Goal: Task Accomplishment & Management: Complete application form

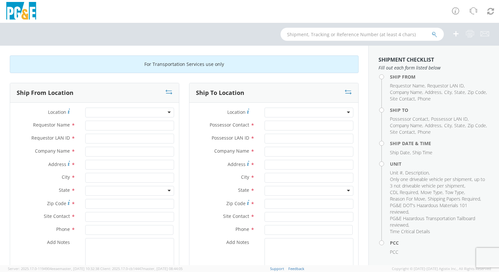
click at [167, 114] on div at bounding box center [129, 113] width 89 height 10
click at [85, 130] on input "Requestor Name *" at bounding box center [129, 126] width 89 height 10
type input "k"
type input "[PERSON_NAME]"
click at [113, 138] on input "Requestor LAN ID *" at bounding box center [129, 139] width 89 height 10
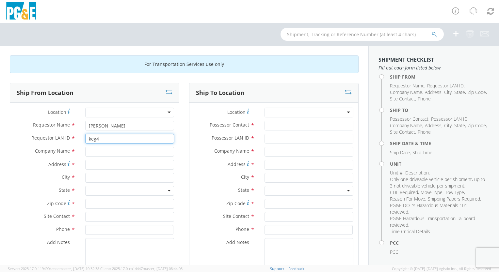
type input "keg4"
click at [108, 151] on input "text" at bounding box center [129, 152] width 89 height 10
type input "PGE"
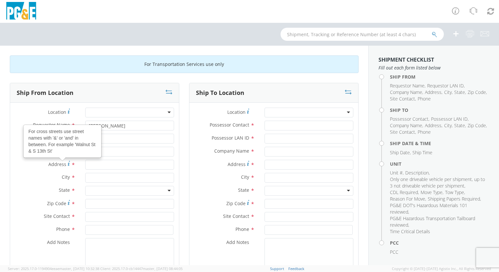
click at [68, 162] on icon at bounding box center [69, 163] width 2 height 5
click at [85, 162] on input "Address For cross streets use street names with '&' or 'and' in between. For ex…" at bounding box center [129, 165] width 89 height 10
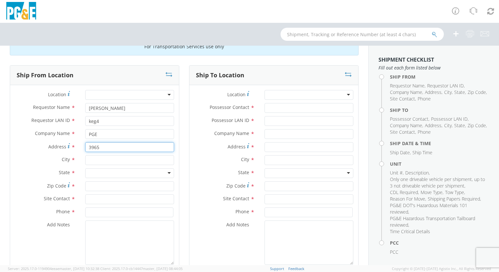
scroll to position [33, 0]
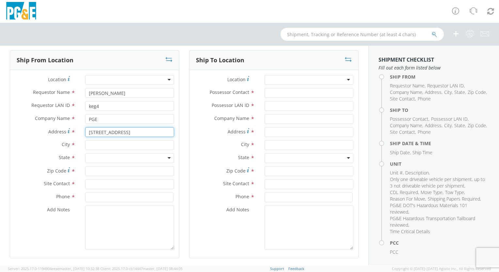
type input "[STREET_ADDRESS]"
click at [107, 146] on input "text" at bounding box center [129, 145] width 89 height 10
type input "Santa [PERSON_NAME]"
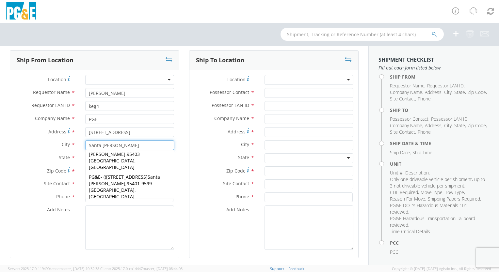
scroll to position [98, 0]
click at [133, 265] on span "95401-5898 [GEOGRAPHIC_DATA], [GEOGRAPHIC_DATA]" at bounding box center [120, 274] width 63 height 19
type input "PG&E"
type input "[STREET_ADDRESS]"
type input "95401-5898"
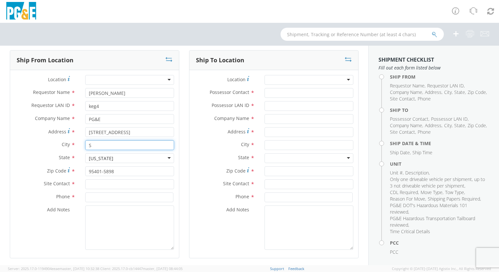
scroll to position [0, 0]
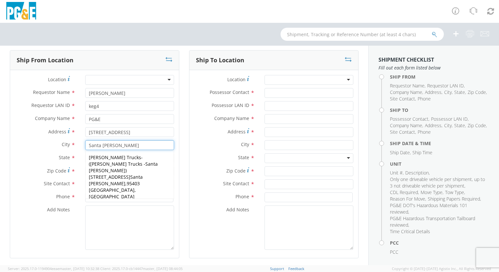
type input "Santa [PERSON_NAME]"
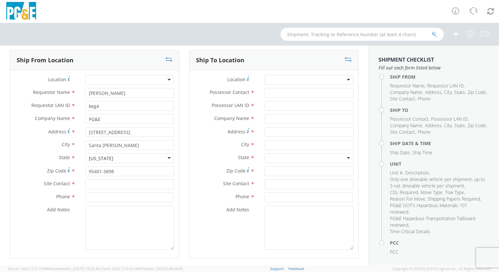
click at [104, 185] on input "text" at bounding box center [129, 185] width 89 height 10
type input "[PERSON_NAME] / [PERSON_NAME]"
click at [108, 197] on input at bounding box center [129, 198] width 88 height 10
type input "7075796456"
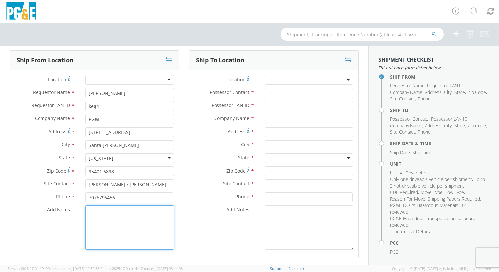
click at [116, 232] on textarea "Add Notes *" at bounding box center [129, 228] width 89 height 44
drag, startPoint x: 304, startPoint y: 74, endPoint x: 304, endPoint y: 79, distance: 4.6
click at [304, 75] on div "Location * (OBSOLETE) [PERSON_NAME] SC - GC TRAILER (OBSOLETE) [GEOGRAPHIC_DATA…" at bounding box center [273, 164] width 169 height 188
click at [307, 77] on div at bounding box center [308, 80] width 89 height 10
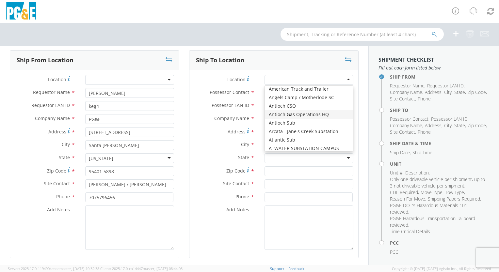
scroll to position [98, 0]
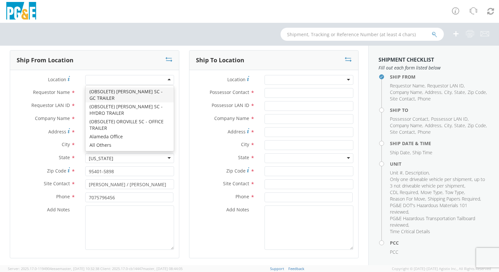
click at [164, 81] on div at bounding box center [129, 80] width 89 height 10
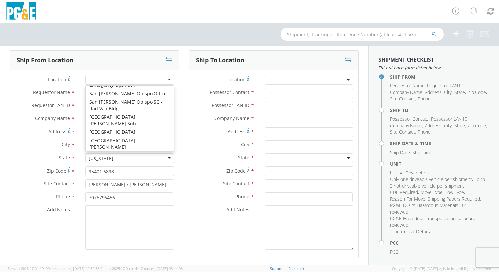
scroll to position [3852, 0]
type input "[STREET_ADDRESS]"
type input "SANTA [PERSON_NAME]"
type input "95401"
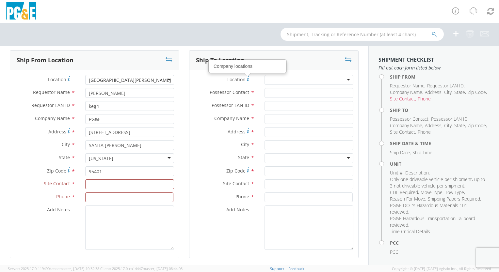
click at [337, 80] on div at bounding box center [308, 80] width 89 height 10
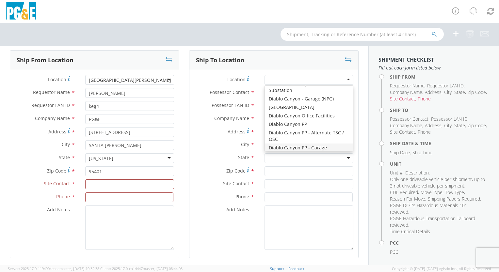
scroll to position [883, 0]
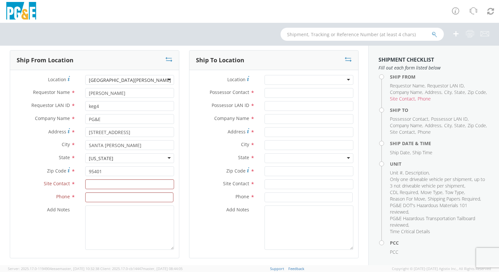
drag, startPoint x: 286, startPoint y: 73, endPoint x: 285, endPoint y: 77, distance: 4.1
click at [285, 77] on div "Location * (OBSOLETE) [PERSON_NAME] SC - GC TRAILER (OBSOLETE) [GEOGRAPHIC_DATA…" at bounding box center [273, 164] width 169 height 188
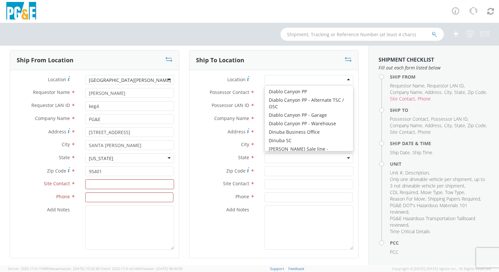
scroll to position [1, 0]
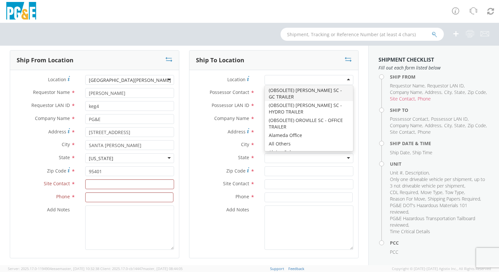
click at [287, 75] on div at bounding box center [308, 80] width 89 height 10
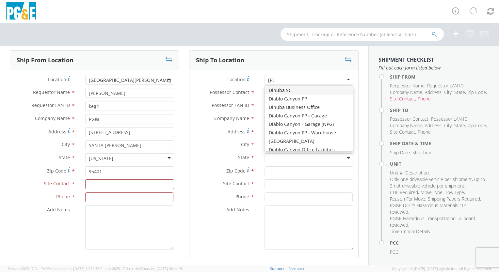
scroll to position [0, 0]
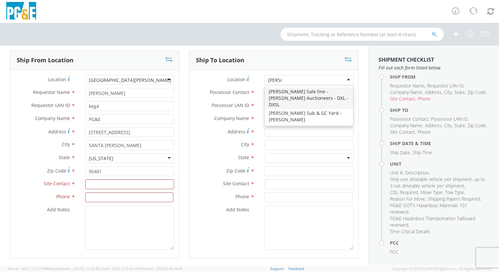
click at [289, 75] on div at bounding box center [308, 80] width 89 height 10
type input "[PERSON_NAME]"
click at [257, 60] on div "Ship To Location" at bounding box center [273, 61] width 169 height 20
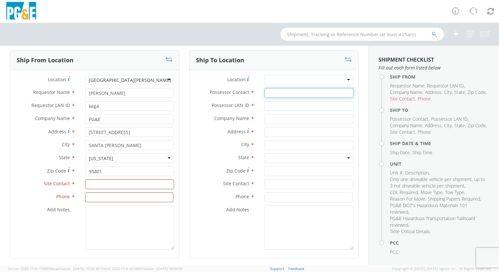
click at [278, 91] on input "Possessor Contact *" at bounding box center [308, 93] width 89 height 10
type input "[PERSON_NAME]"
click at [278, 105] on input "Possessor LAN ID *" at bounding box center [308, 106] width 89 height 10
type input "[PERSON_NAME]"
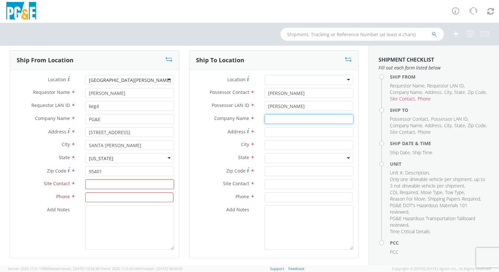
click at [273, 121] on input "text" at bounding box center [308, 119] width 89 height 10
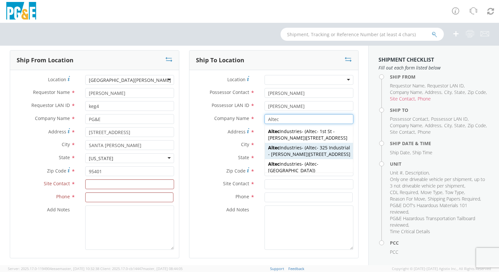
click at [312, 157] on span "[STREET_ADDRESS]" at bounding box center [329, 154] width 41 height 6
type input "Altec Industries"
type input "[STREET_ADDRESS]"
type input "[PERSON_NAME]"
type input "95620"
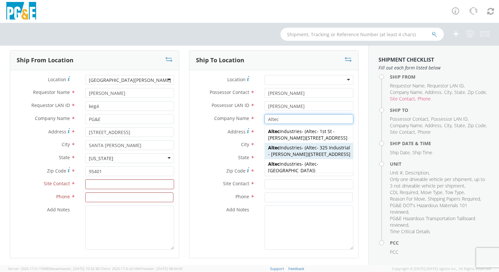
type input "Altec - 325 Industrial - [PERSON_NAME]"
type input "[PHONE_NUMBER]"
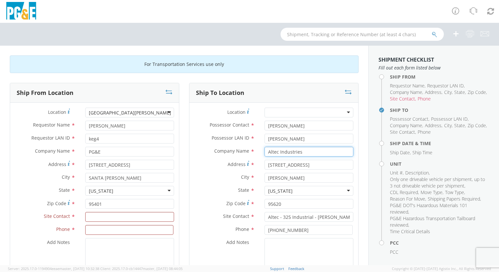
type input "Altec Industries"
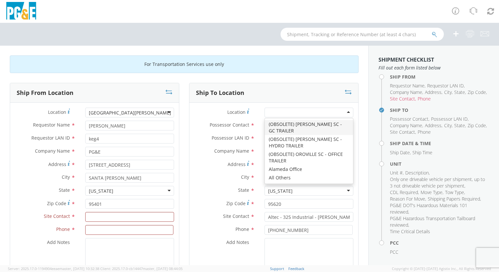
click at [341, 112] on div at bounding box center [308, 113] width 89 height 10
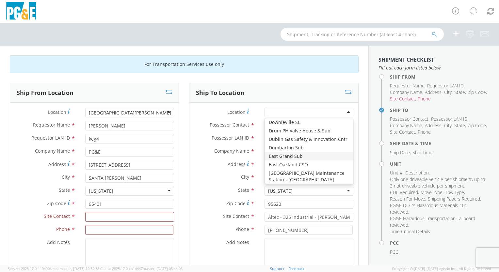
scroll to position [979, 0]
click at [242, 8] on div at bounding box center [249, 11] width 499 height 23
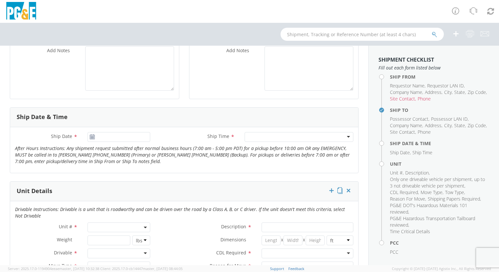
scroll to position [196, 0]
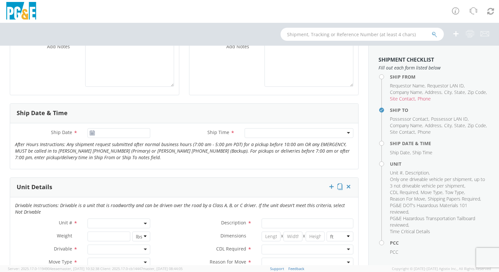
click at [89, 134] on icon at bounding box center [92, 133] width 6 height 5
click at [108, 134] on input "[DATE]" at bounding box center [118, 133] width 63 height 10
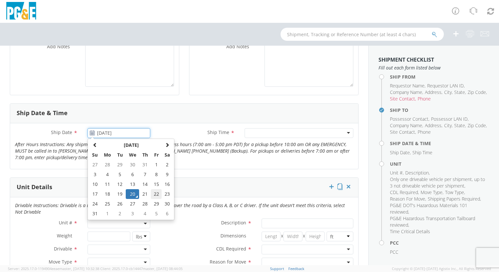
click at [152, 194] on td "22" at bounding box center [156, 194] width 11 height 10
type input "[DATE]"
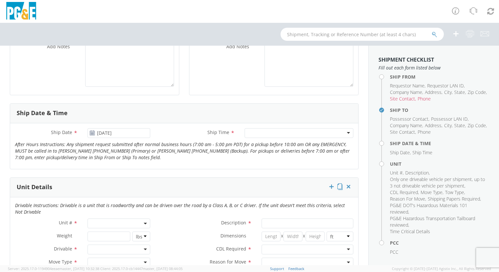
click at [344, 134] on div at bounding box center [298, 133] width 109 height 10
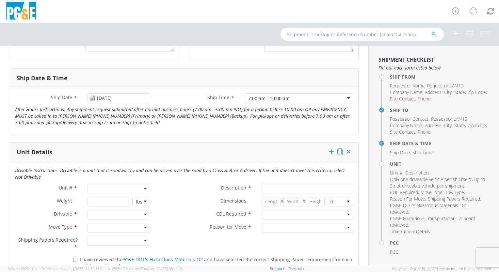
scroll to position [294, 0]
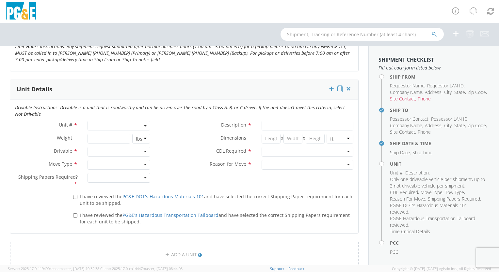
click at [144, 125] on b at bounding box center [145, 126] width 3 height 2
click at [123, 135] on input "search" at bounding box center [118, 137] width 58 height 10
type input "B40741"
type input "TRUCK; TROUBLE W/AERIAL 4X4"
type input "19500"
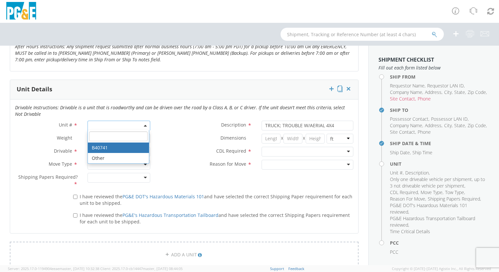
select select "B40741"
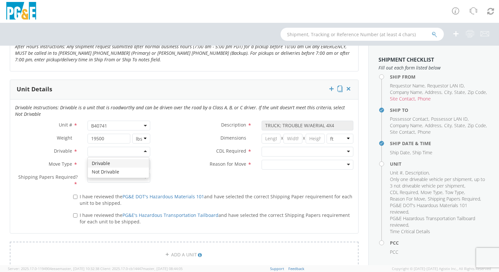
click at [128, 152] on div at bounding box center [118, 152] width 63 height 10
click at [144, 165] on div at bounding box center [118, 165] width 63 height 10
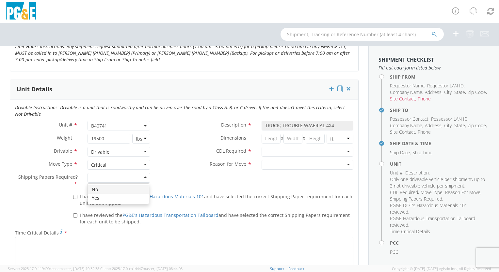
click at [141, 177] on div at bounding box center [118, 178] width 63 height 10
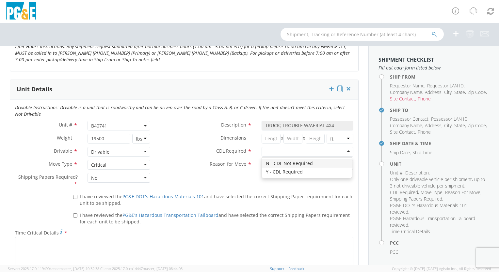
click at [341, 153] on div at bounding box center [307, 152] width 92 height 10
click at [318, 164] on div at bounding box center [307, 165] width 92 height 10
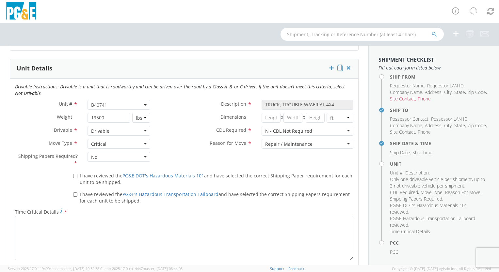
scroll to position [326, 0]
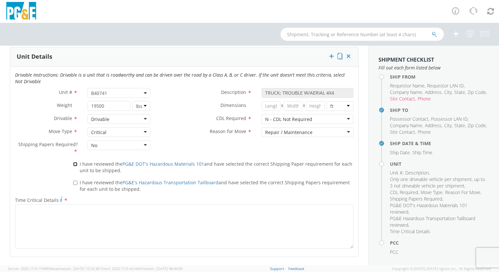
click at [74, 164] on input "I have reviewed the PG&E DOT's Hazardous Materials 101 and have selected the co…" at bounding box center [75, 164] width 4 height 4
checkbox input "true"
click at [73, 182] on input "I have reviewed the PG&E's Hazardous Transportation Tailboard and have selected…" at bounding box center [75, 183] width 4 height 4
checkbox input "true"
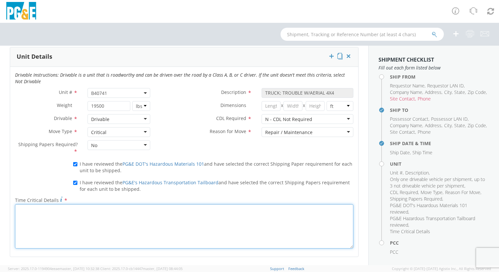
click at [171, 223] on textarea "Time Critical Details *" at bounding box center [184, 226] width 338 height 44
type textarea "U"
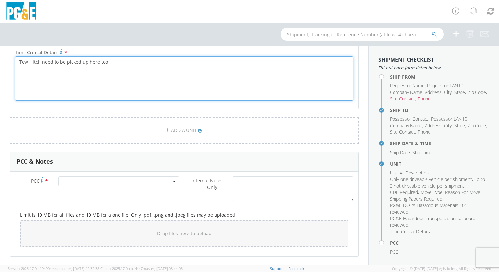
scroll to position [457, 0]
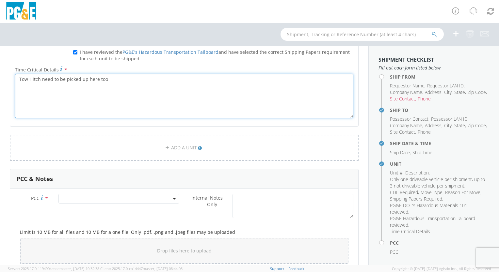
type textarea "Tow Hitch need to be picked up here too"
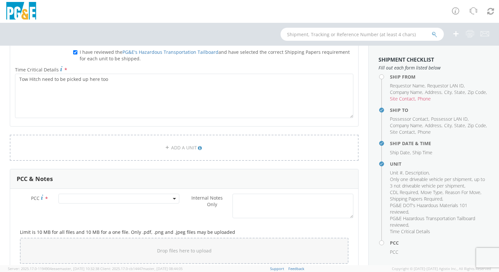
click at [170, 195] on span at bounding box center [118, 199] width 121 height 10
click at [126, 211] on input "number" at bounding box center [118, 210] width 116 height 10
type input "11227"
click at [198, 217] on div "Internal Notes Only *" at bounding box center [271, 206] width 174 height 24
click at [170, 200] on span at bounding box center [118, 199] width 121 height 10
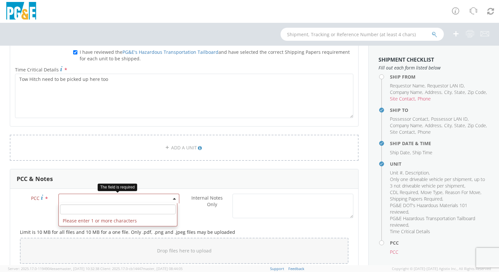
click at [158, 211] on input "number" at bounding box center [118, 210] width 116 height 10
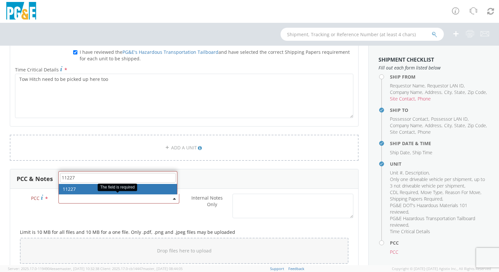
type input "11227"
select select "11227"
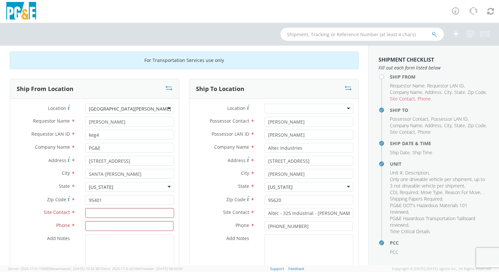
scroll to position [0, 0]
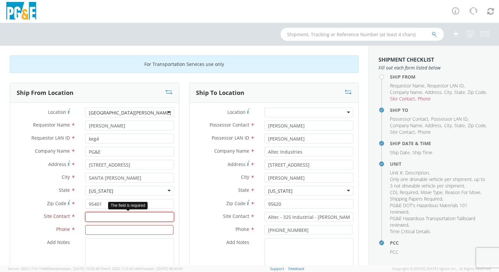
click at [99, 217] on input "text" at bounding box center [129, 217] width 89 height 10
type input "[PERSON_NAME] [PERSON_NAME]"
drag, startPoint x: 114, startPoint y: 234, endPoint x: 116, endPoint y: 228, distance: 6.4
click at [115, 232] on input at bounding box center [129, 230] width 88 height 10
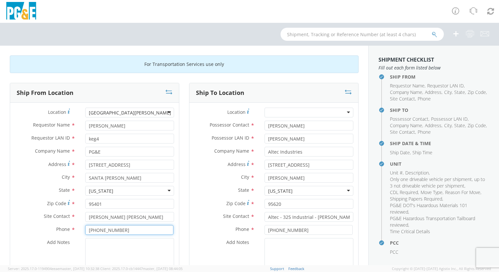
type input "[PHONE_NUMBER]"
click at [28, 167] on label "Address *" at bounding box center [45, 164] width 70 height 9
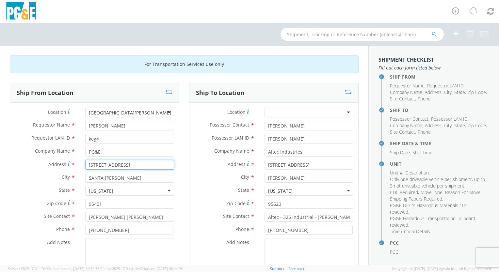
click at [85, 167] on input "[STREET_ADDRESS]" at bounding box center [129, 165] width 89 height 10
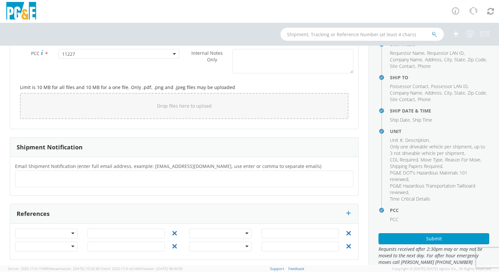
scroll to position [603, 0]
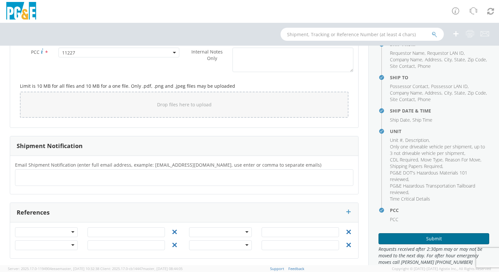
click at [425, 234] on button "Submit" at bounding box center [433, 238] width 111 height 11
